Goal: Task Accomplishment & Management: Manage account settings

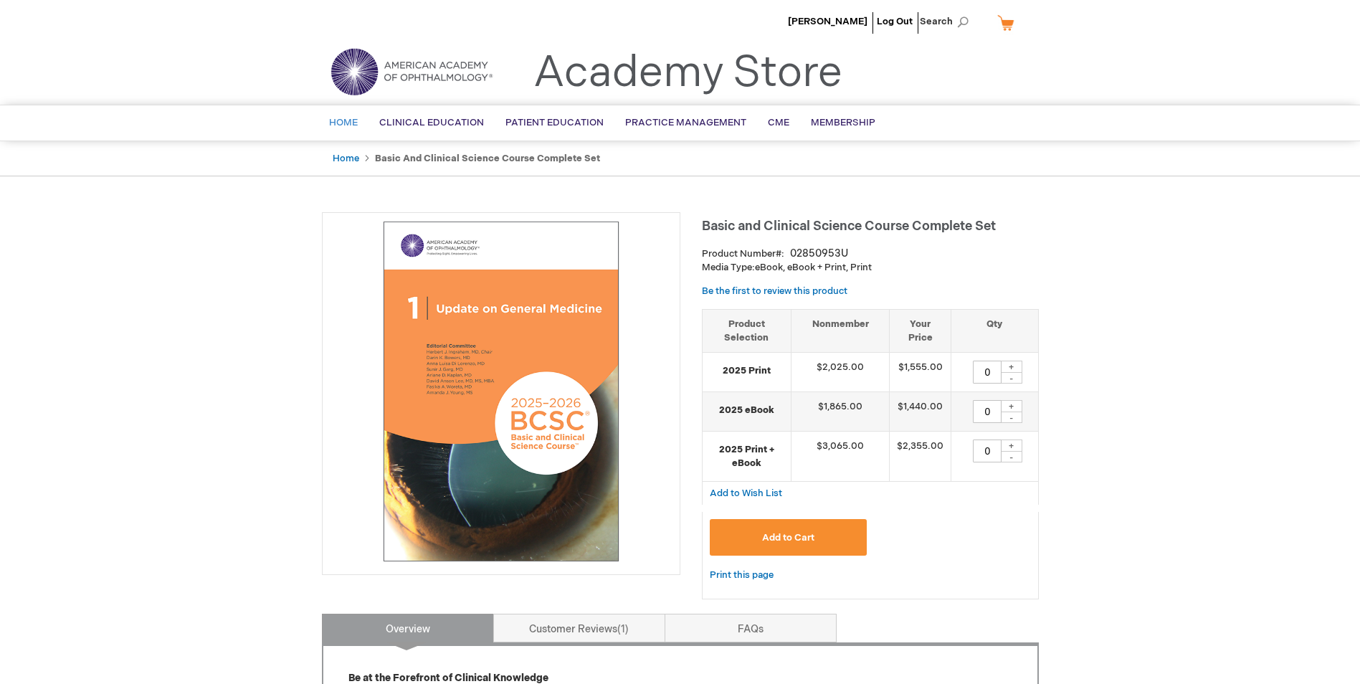
click at [349, 129] on link "Home" at bounding box center [343, 122] width 50 height 35
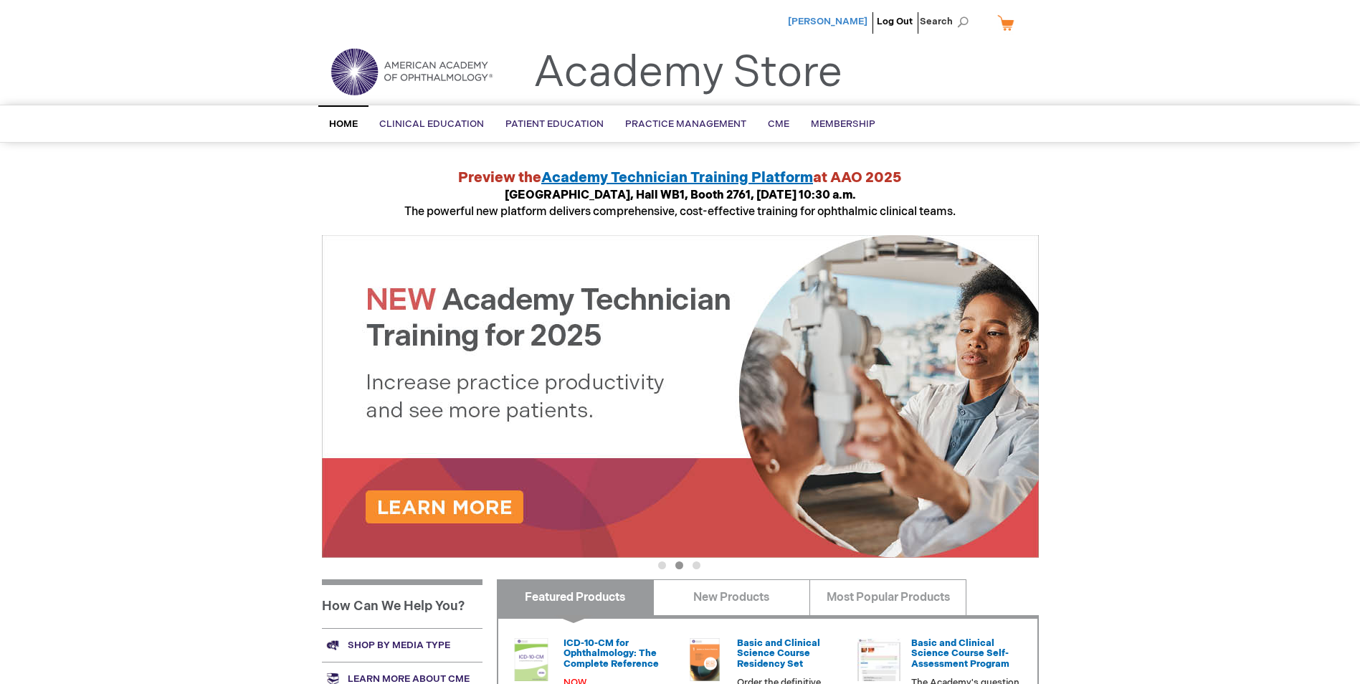
click at [813, 22] on span "[PERSON_NAME]" at bounding box center [828, 21] width 80 height 11
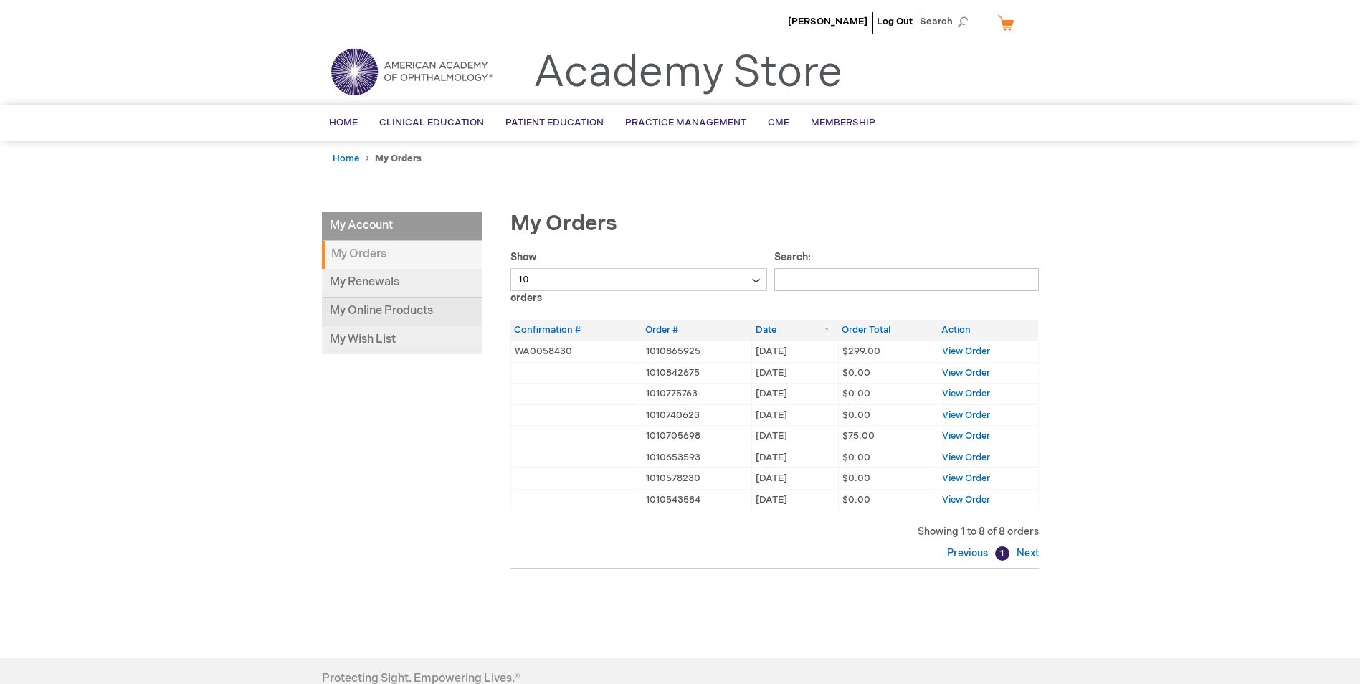
click at [398, 316] on link "My Online Products" at bounding box center [402, 312] width 160 height 29
